Goal: Task Accomplishment & Management: Manage account settings

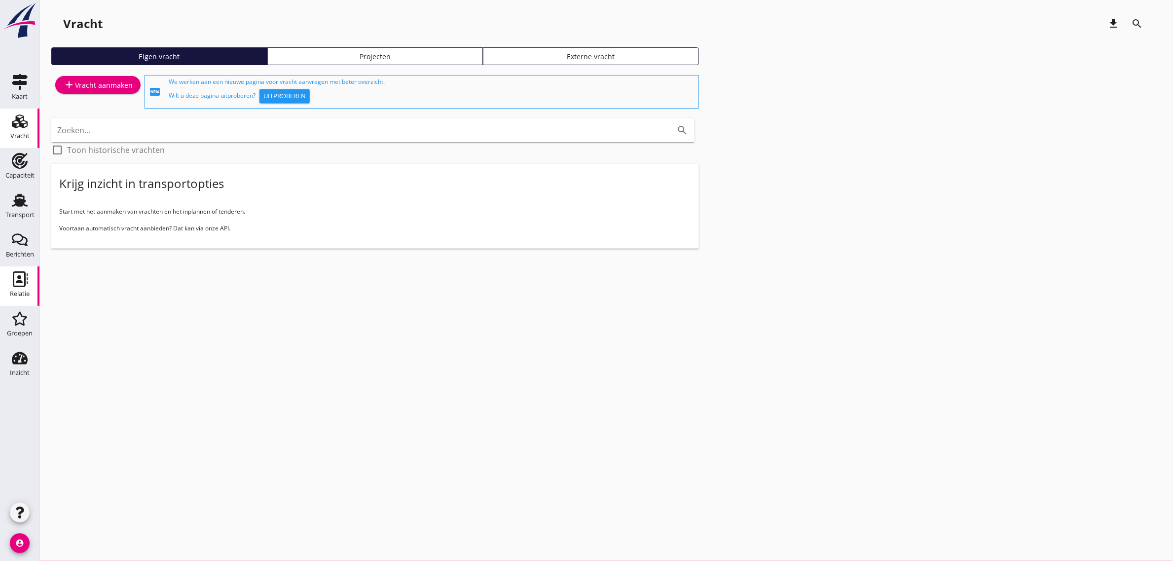
click at [20, 294] on div "Relatie" at bounding box center [20, 293] width 20 height 6
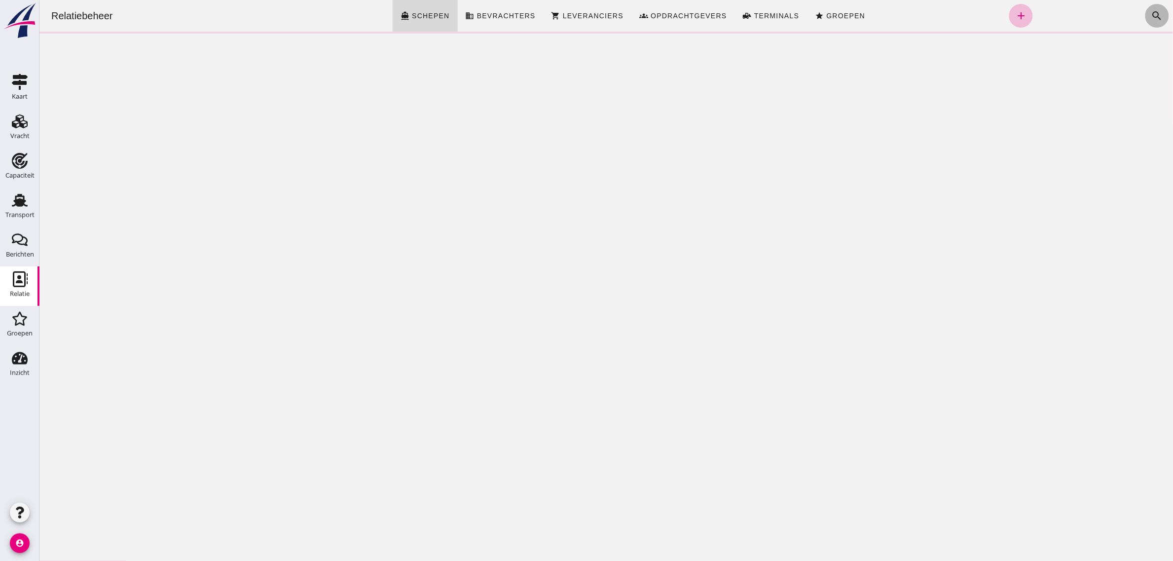
click at [1150, 19] on icon "search" at bounding box center [1156, 16] width 12 height 12
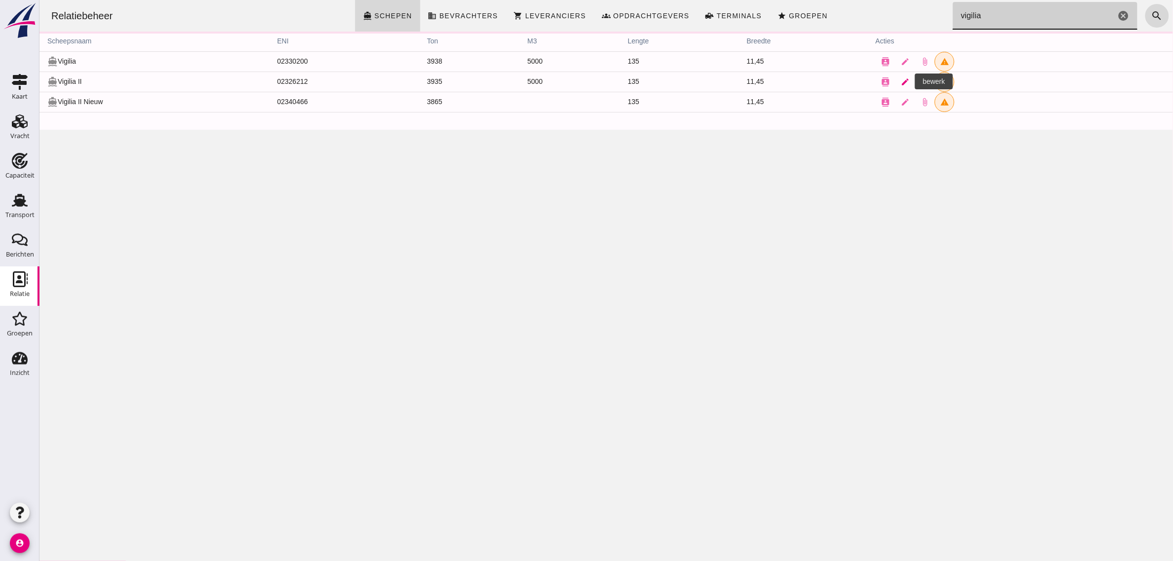
type input "vigilia"
drag, startPoint x: 900, startPoint y: 84, endPoint x: 432, endPoint y: 134, distance: 470.5
click at [900, 84] on icon "edit" at bounding box center [904, 81] width 9 height 9
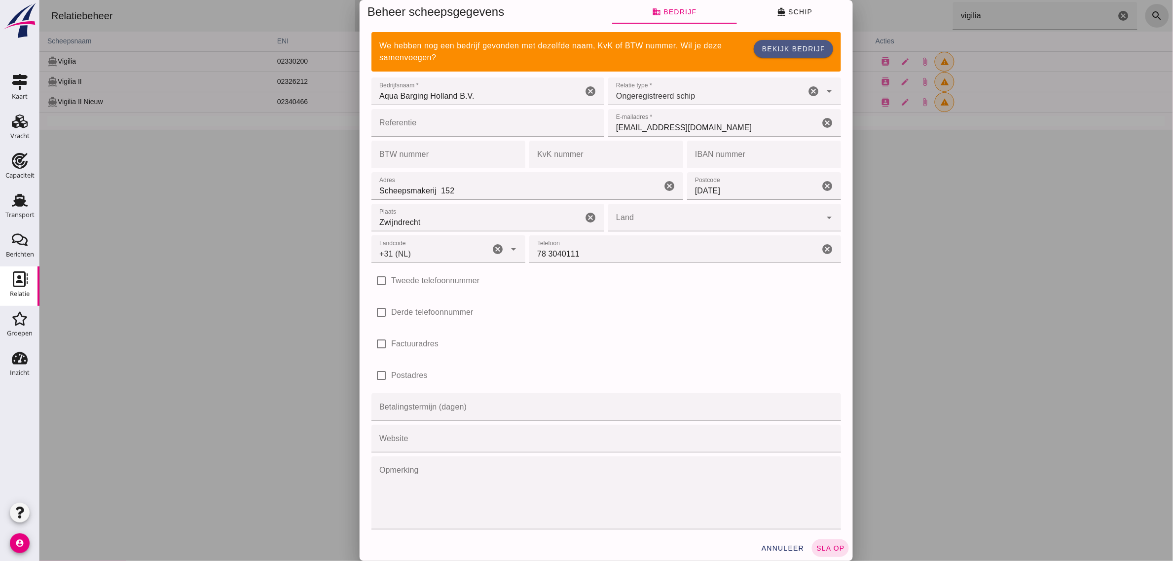
type input "+31 (NL)"
click input "Zwijndrecht"
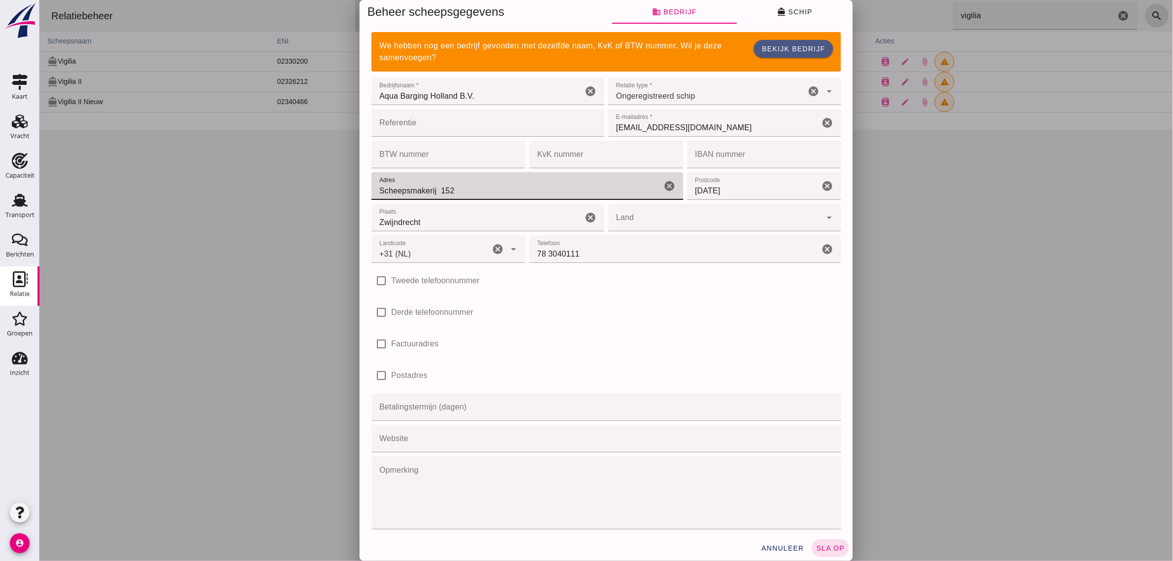
drag, startPoint x: 460, startPoint y: 190, endPoint x: 367, endPoint y: 193, distance: 92.7
click input "Scheepsmakerij 152"
type input "[STREET_ADDRESS]"
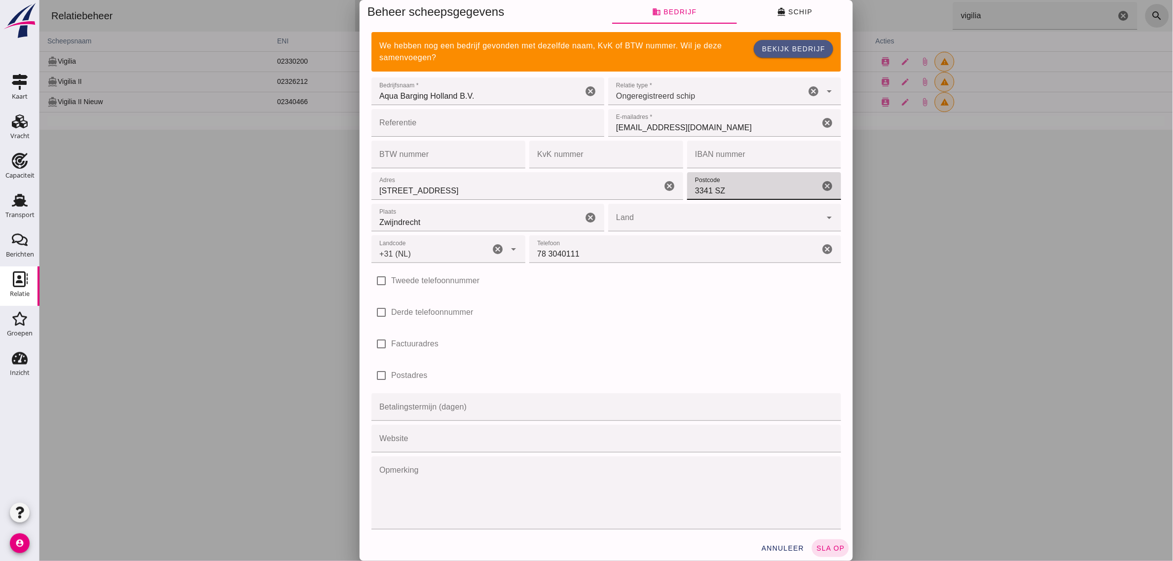
type input "3341 SZ"
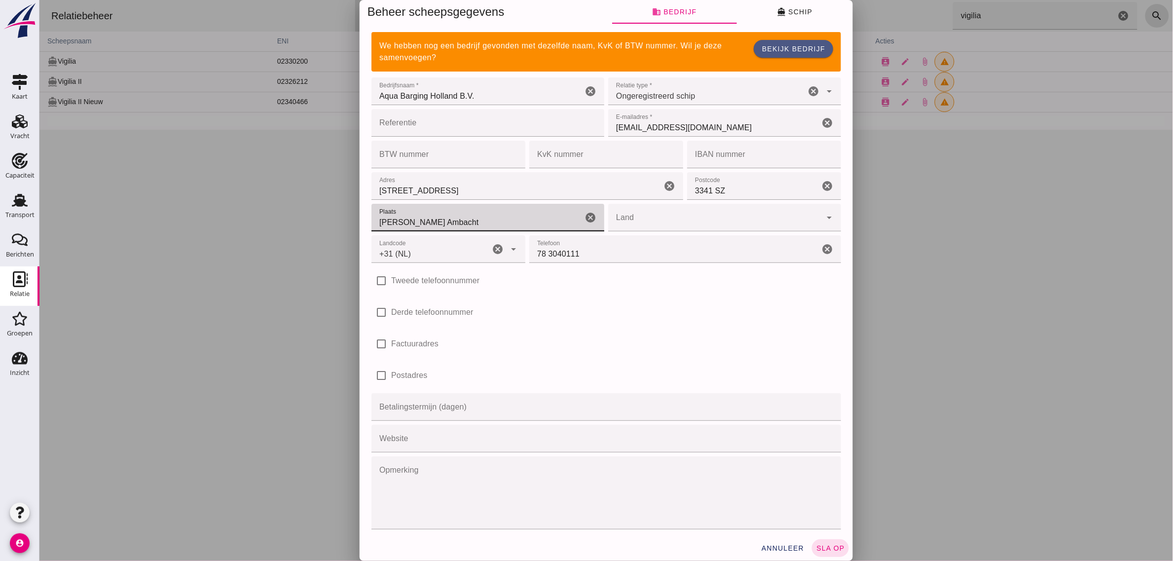
type input "[PERSON_NAME] Ambacht"
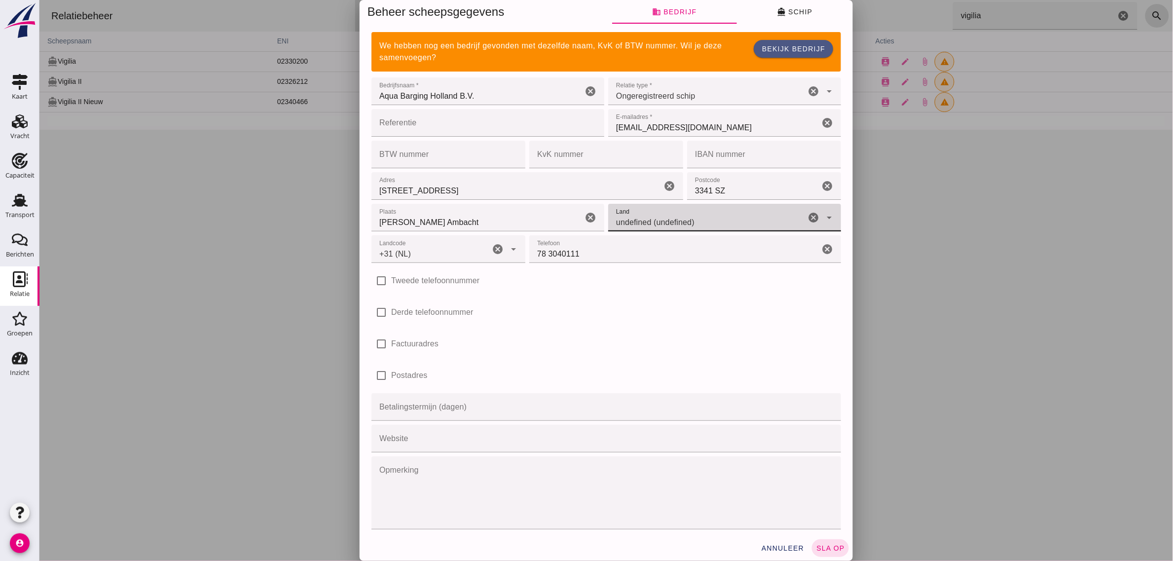
click icon "arrow_drop_down"
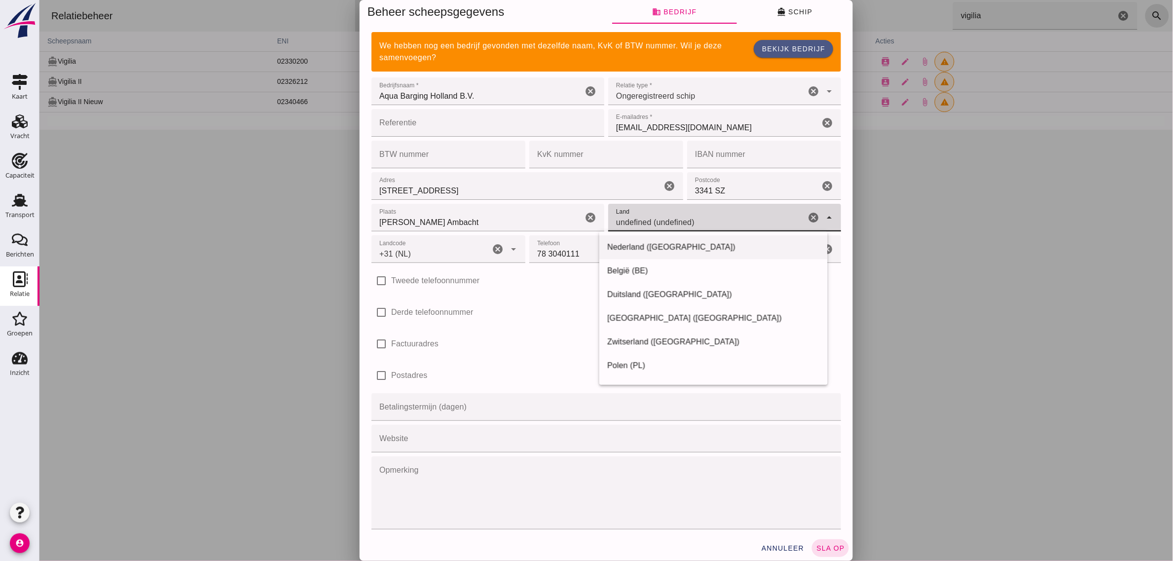
click at [615, 354] on div "Nederland ([GEOGRAPHIC_DATA])" at bounding box center [713, 366] width 228 height 24
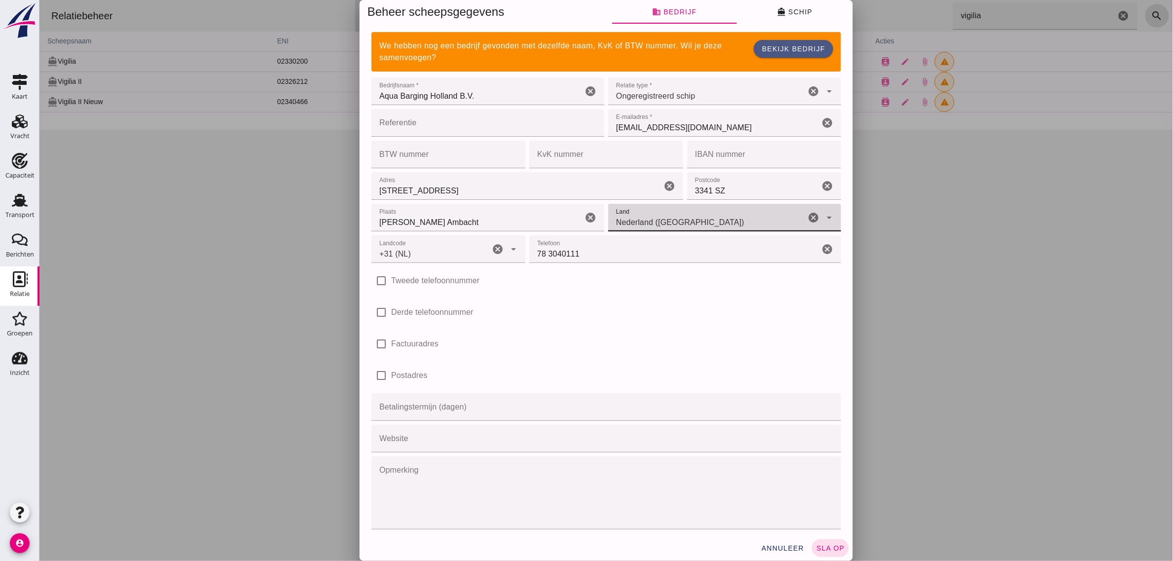
type input "Nederland ([GEOGRAPHIC_DATA])"
click div "check_box_outline_blank Derde telefoonnummer"
click div "annuleer sla op"
click span "sla op"
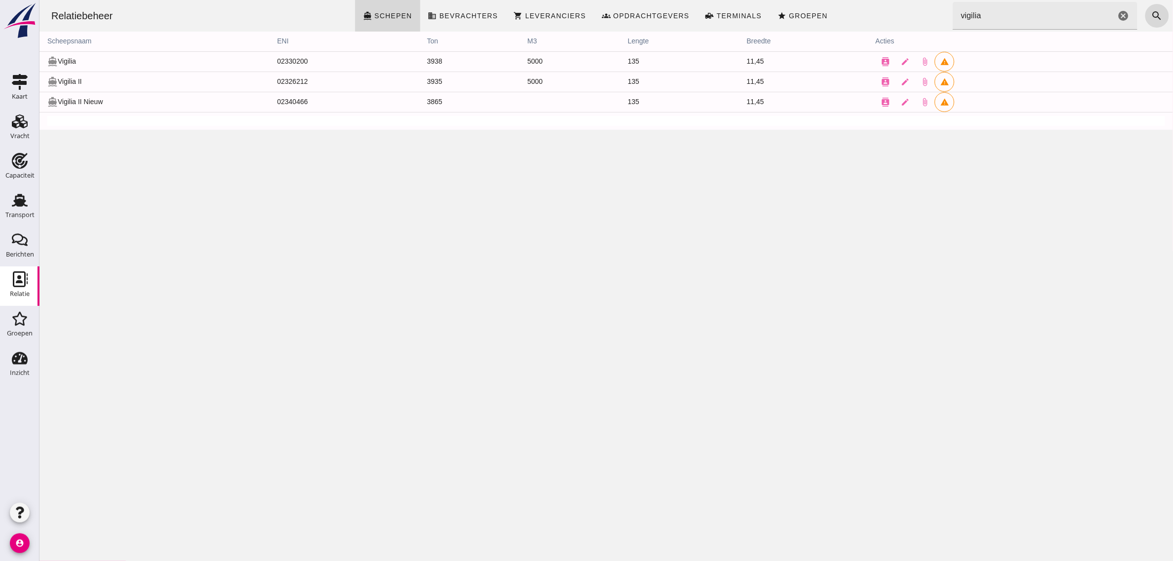
drag, startPoint x: 752, startPoint y: 190, endPoint x: 772, endPoint y: 181, distance: 21.4
click at [753, 190] on div "Relatiebeheer directions_boat Schepen business Bevrachters shopping_cart Levera…" at bounding box center [605, 280] width 1133 height 561
click at [880, 80] on icon "contacts" at bounding box center [884, 81] width 9 height 9
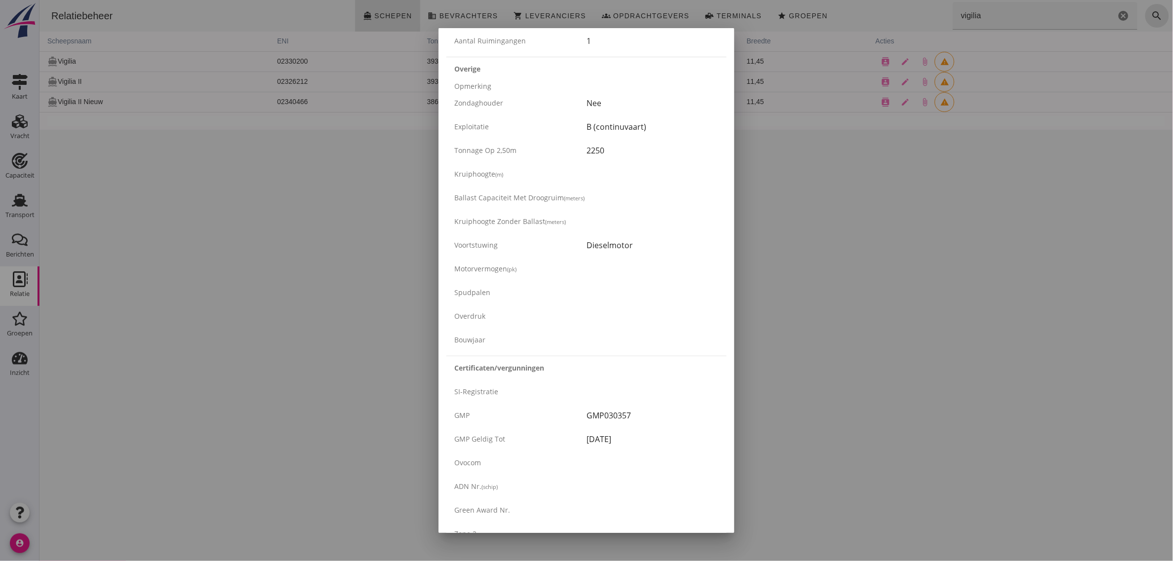
scroll to position [1498, 0]
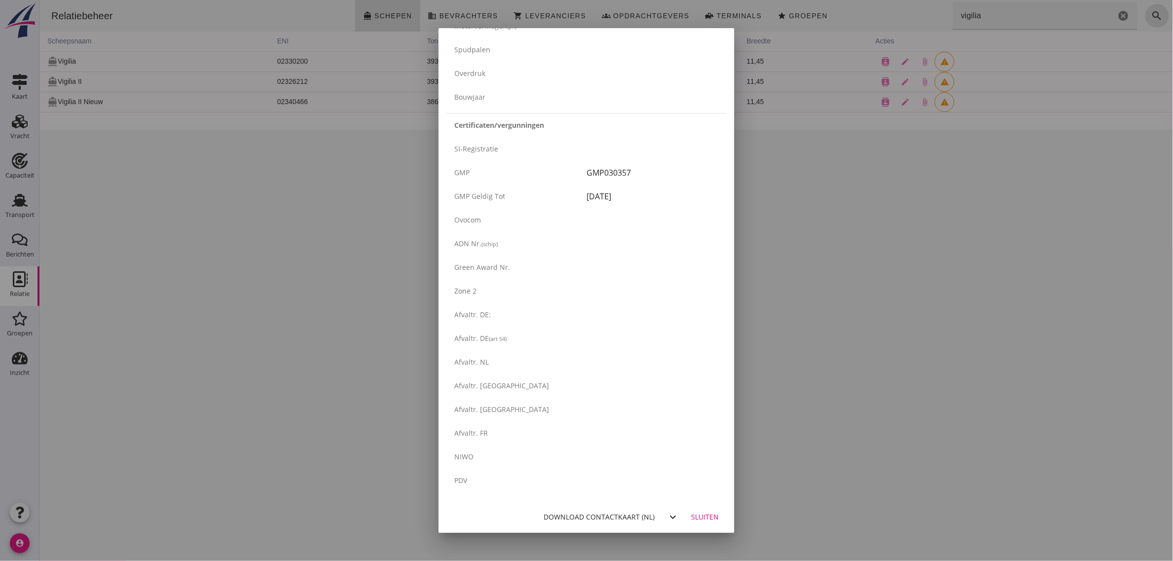
click at [640, 512] on div "Download contactkaart (nl)" at bounding box center [598, 516] width 111 height 10
click at [379, 255] on div at bounding box center [586, 280] width 1173 height 561
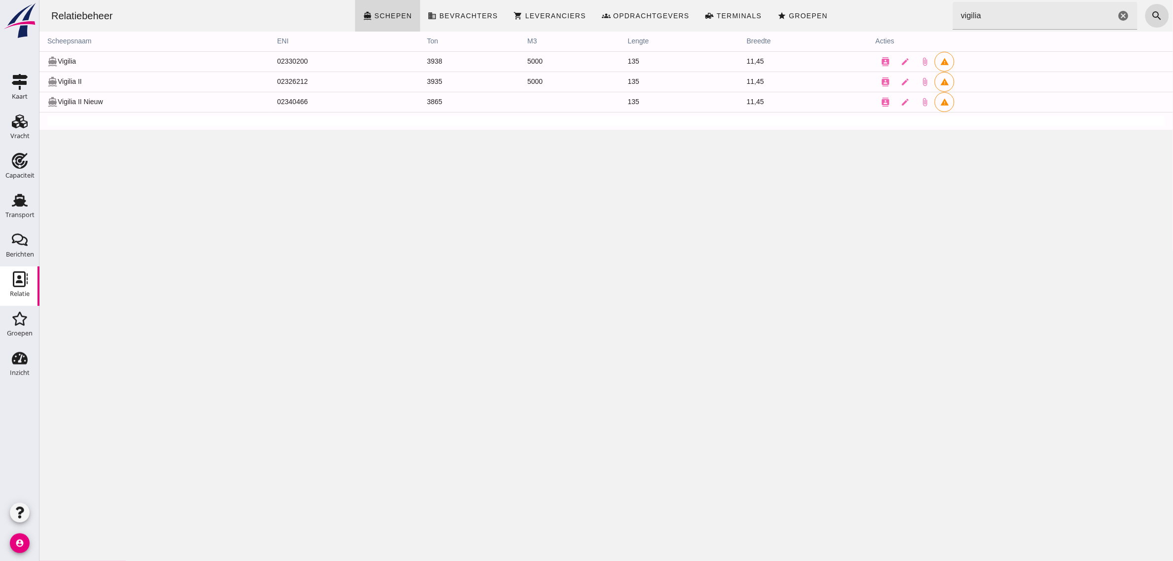
drag, startPoint x: 12, startPoint y: 217, endPoint x: 70, endPoint y: 560, distance: 347.5
click at [12, 217] on div "Transport" at bounding box center [19, 215] width 29 height 6
